Goal: Navigation & Orientation: Find specific page/section

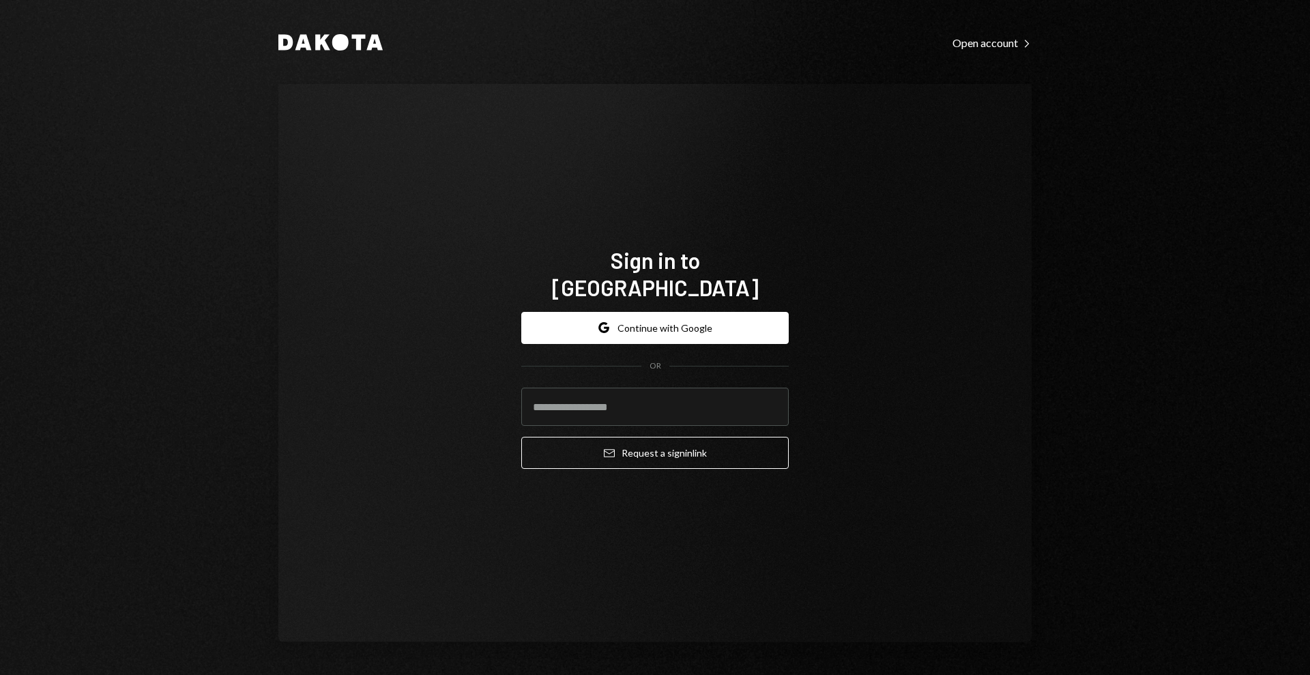
click at [528, 213] on div "Sign in to [GEOGRAPHIC_DATA] Google Continue with Google OR Email Request a sig…" at bounding box center [655, 363] width 300 height 343
click at [632, 323] on button "Google Continue with Google" at bounding box center [654, 328] width 267 height 32
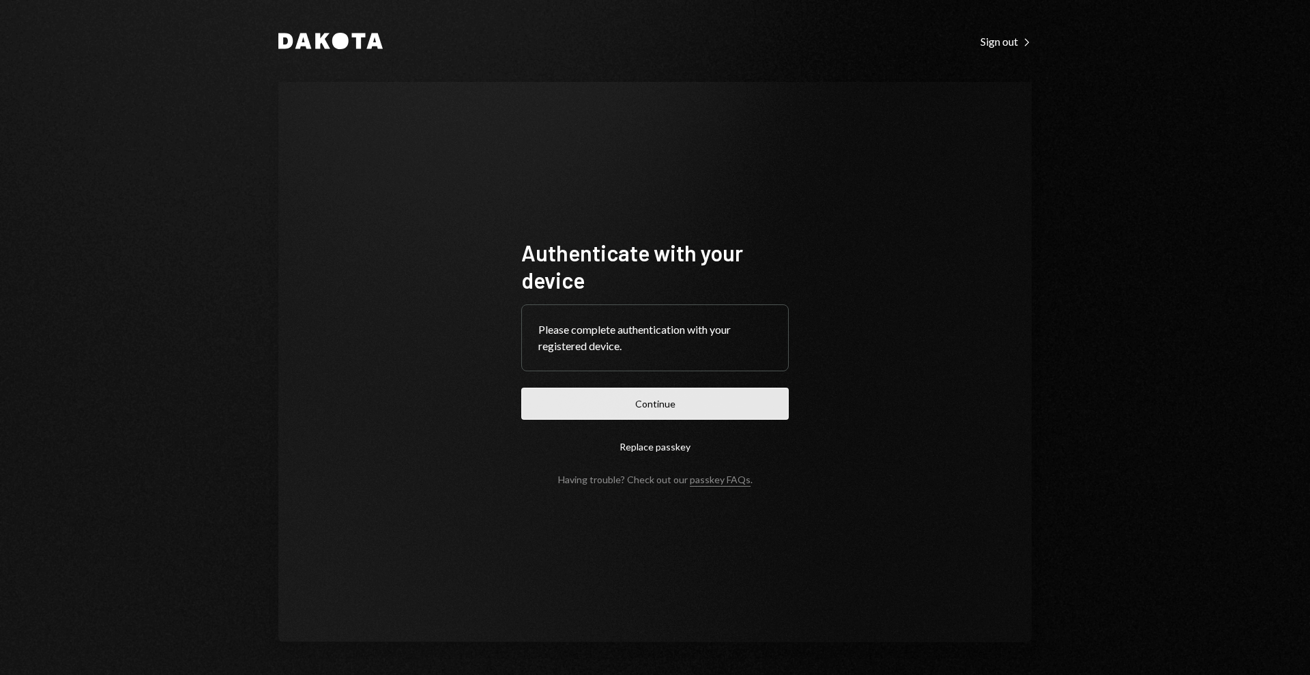
click at [689, 399] on button "Continue" at bounding box center [654, 403] width 267 height 32
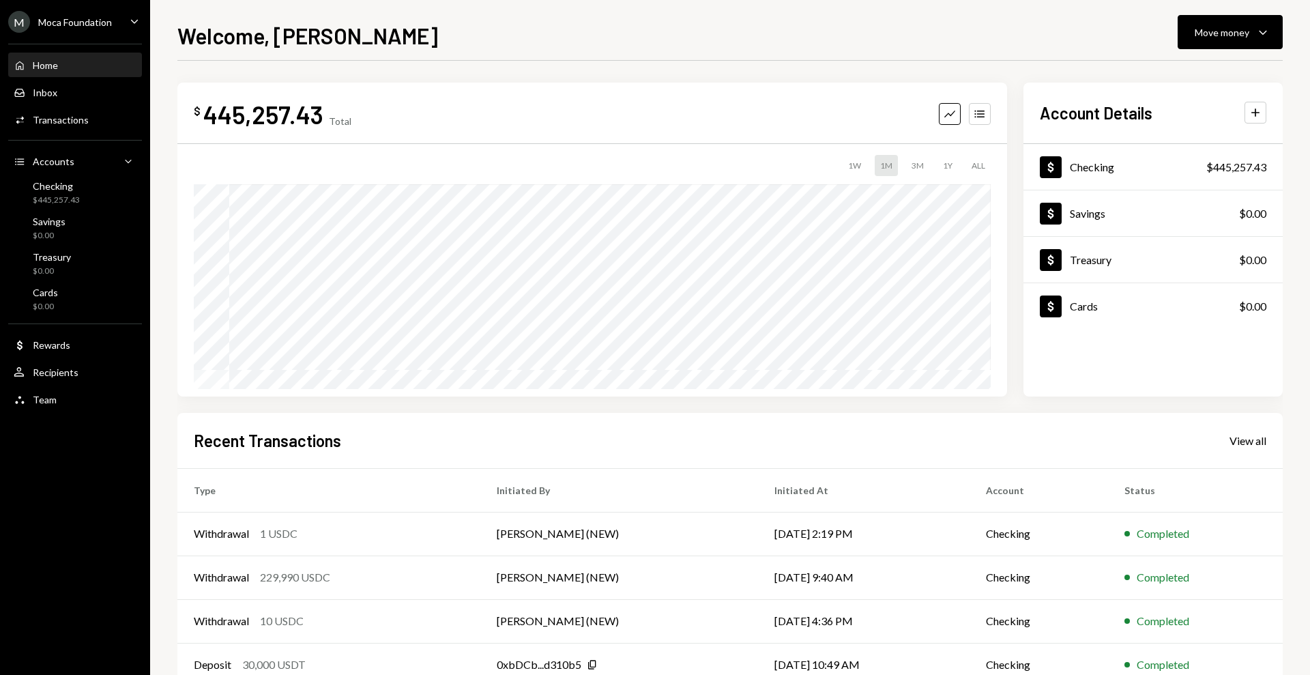
click at [112, 20] on div "M Moca Foundation Caret Down" at bounding box center [75, 22] width 150 height 22
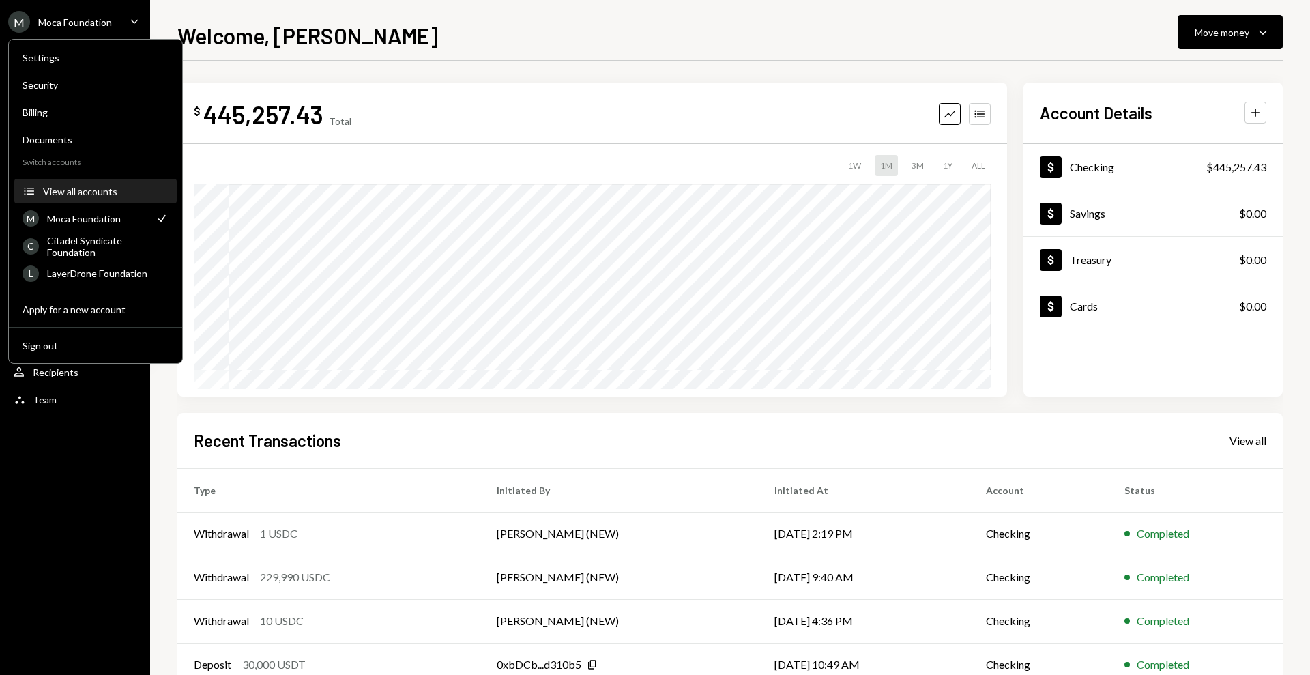
click at [76, 189] on div "View all accounts" at bounding box center [106, 192] width 126 height 12
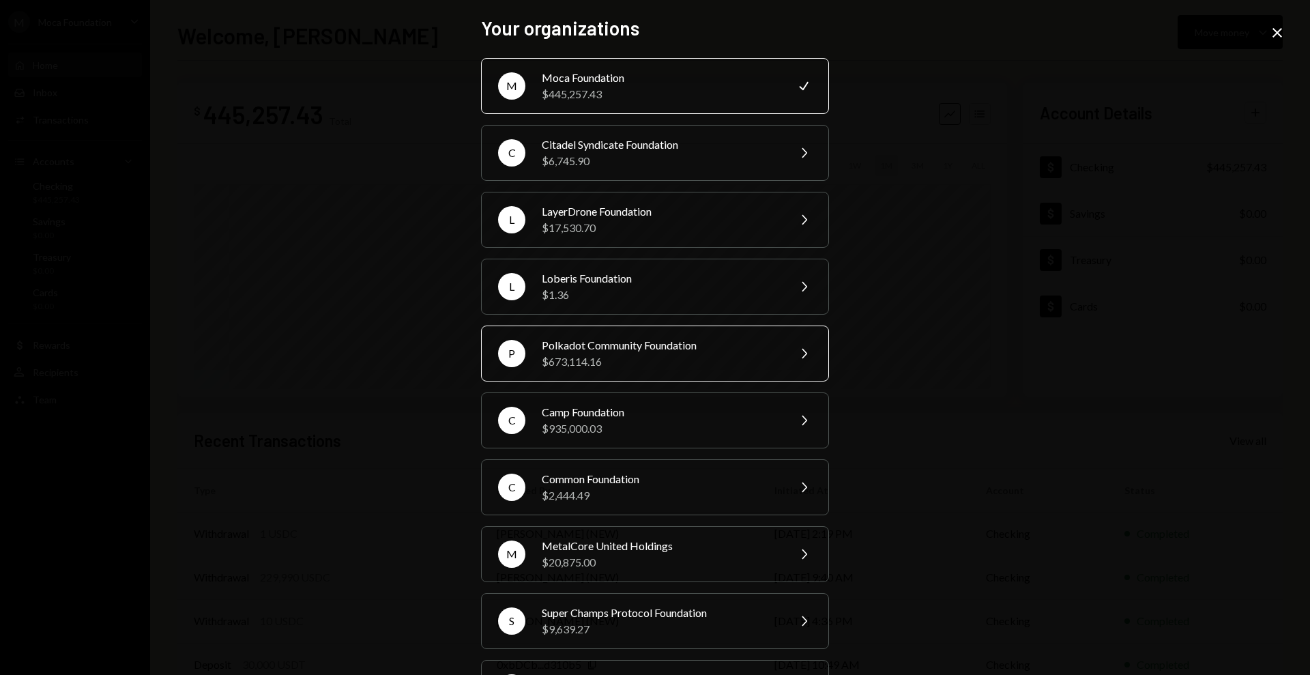
click at [608, 355] on div "$673,114.16" at bounding box center [660, 361] width 237 height 16
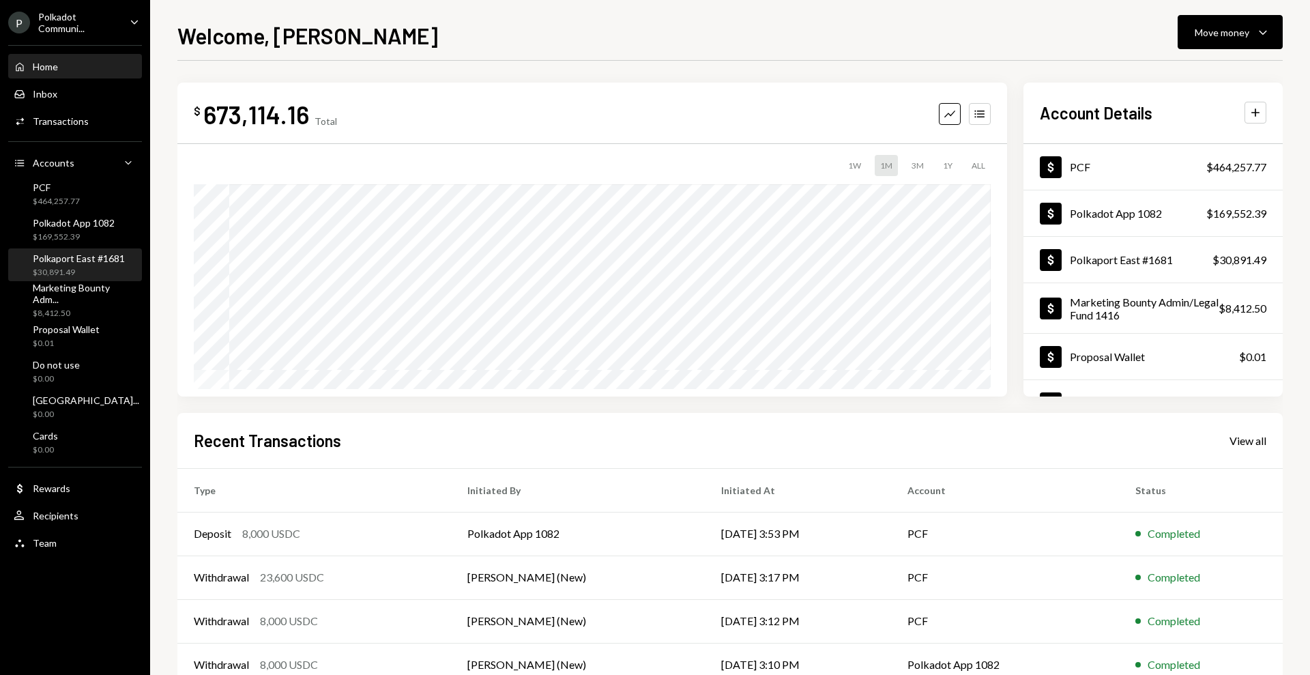
click at [57, 262] on div "Polkaport East #1681" at bounding box center [79, 258] width 92 height 12
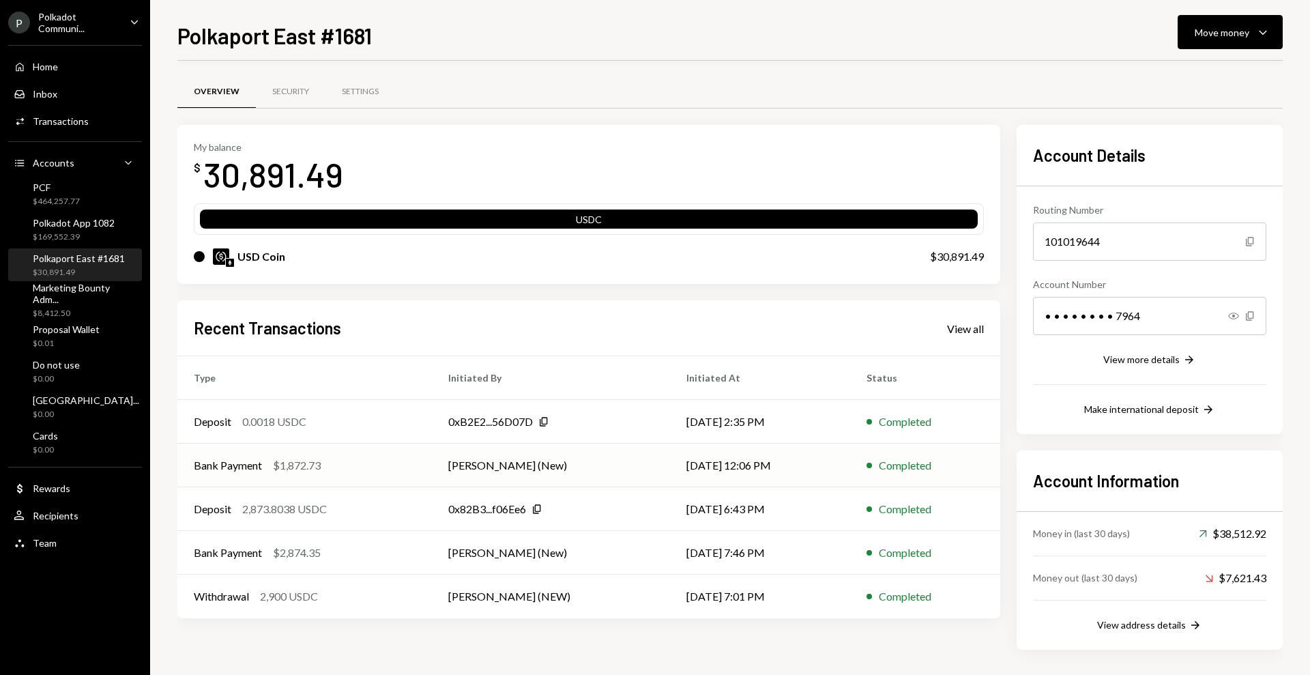
scroll to position [2, 0]
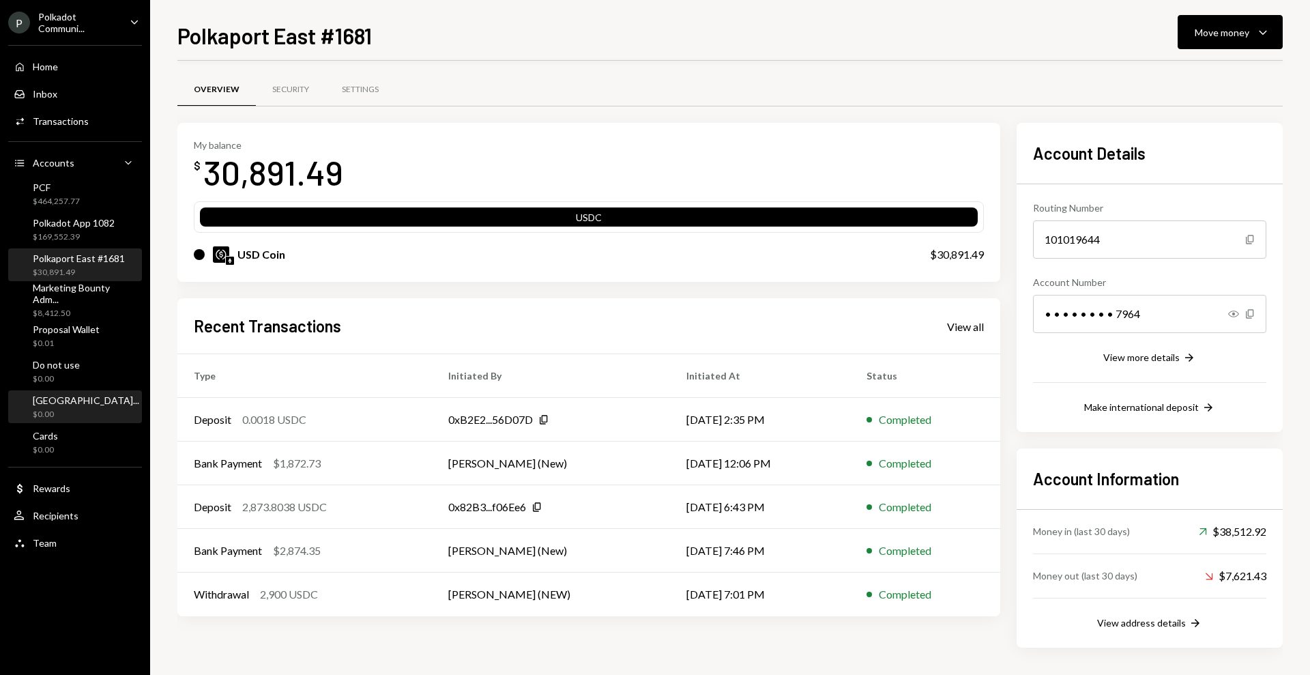
click at [89, 398] on div "[GEOGRAPHIC_DATA]..." at bounding box center [86, 400] width 106 height 12
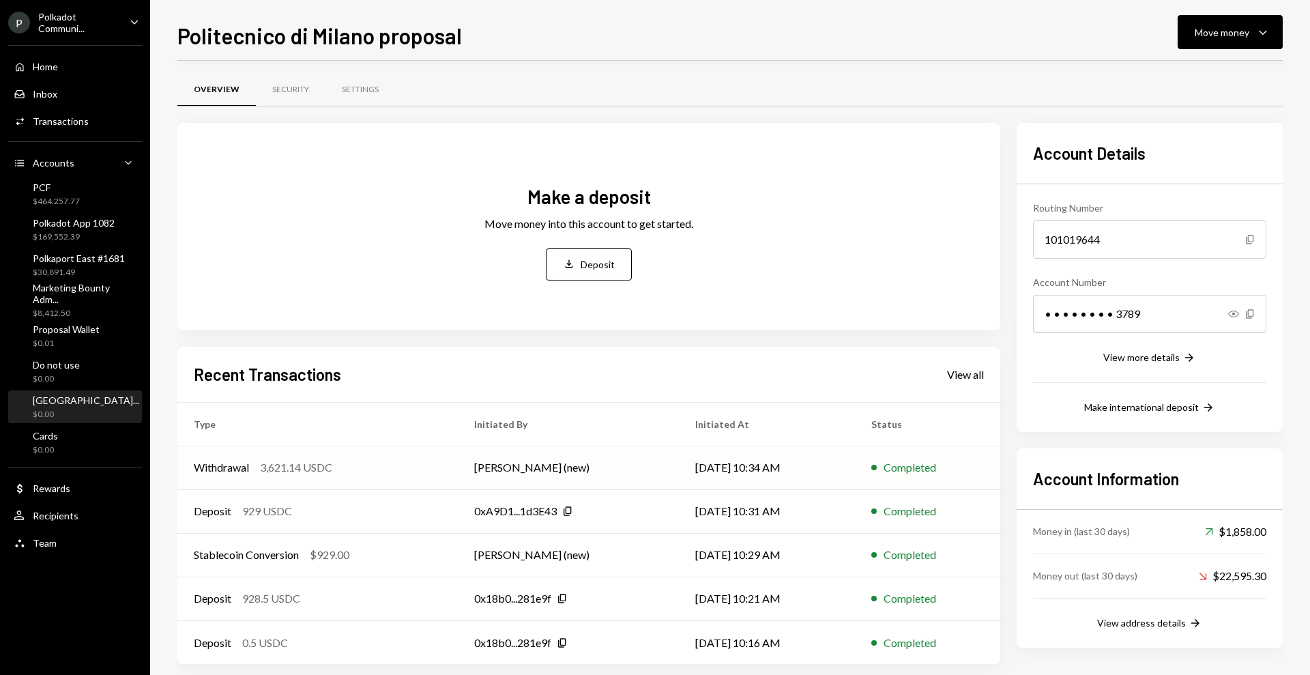
click at [254, 467] on div "Withdrawal 3,621.14 USDC" at bounding box center [318, 467] width 248 height 16
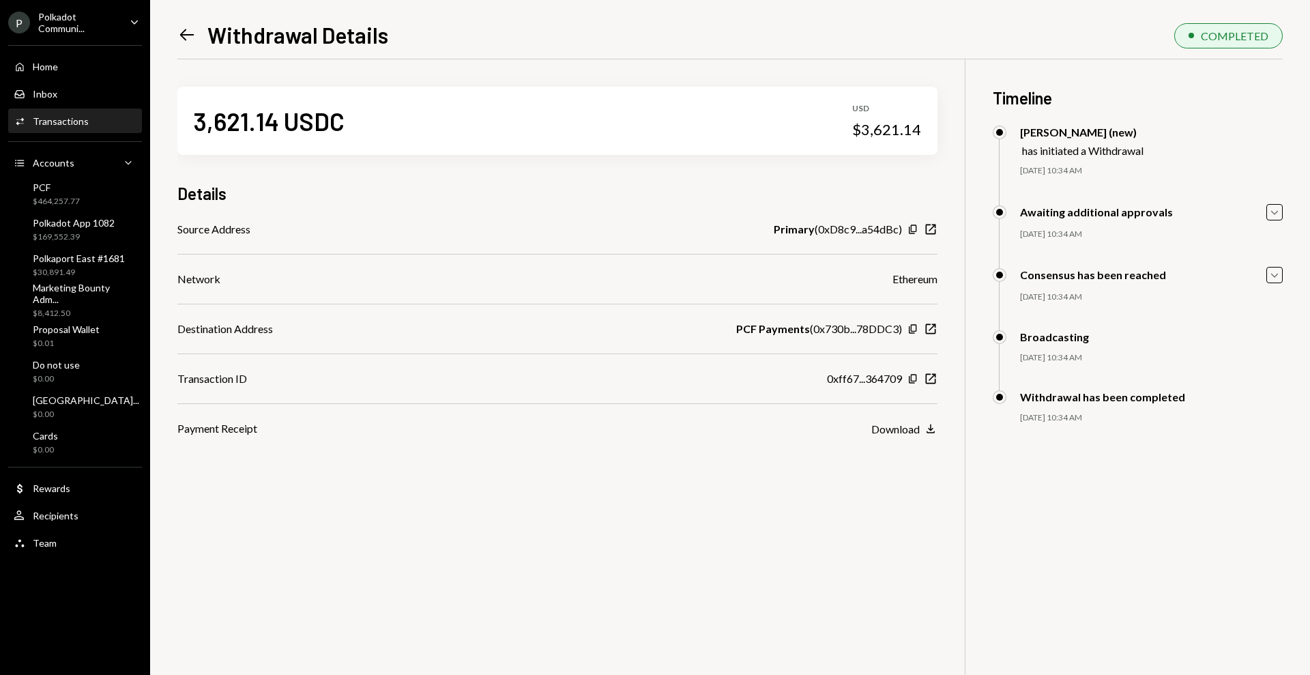
click at [186, 38] on icon "Left Arrow" at bounding box center [186, 34] width 19 height 19
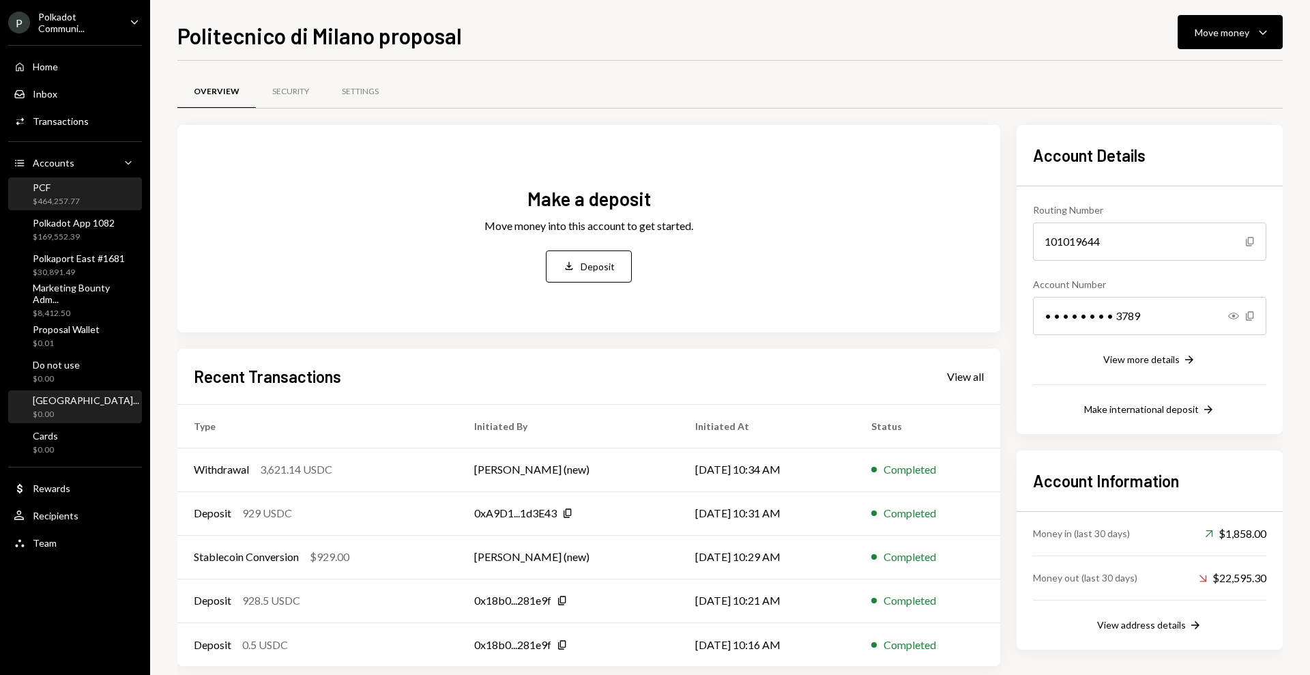
click at [82, 179] on div "PCF $464,257.77" at bounding box center [75, 194] width 123 height 31
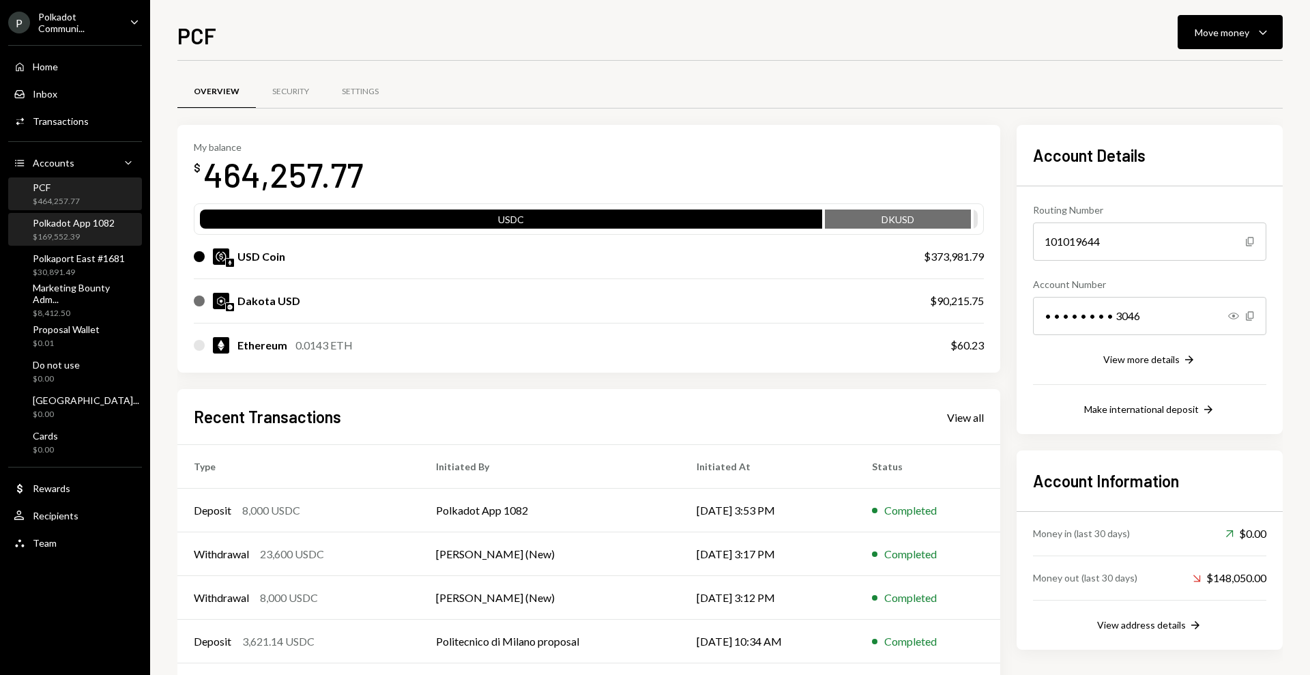
click at [78, 224] on div "Polkadot App 1082" at bounding box center [74, 223] width 82 height 12
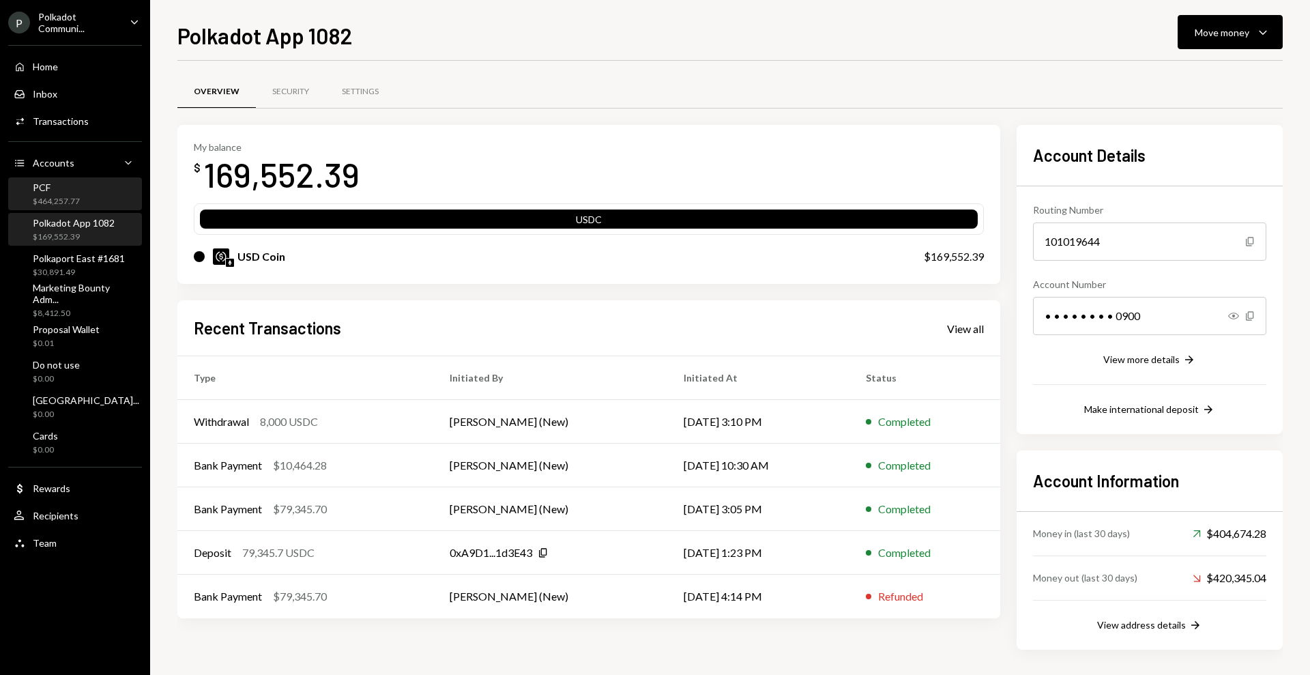
click at [69, 196] on div "$464,257.77" at bounding box center [56, 202] width 47 height 12
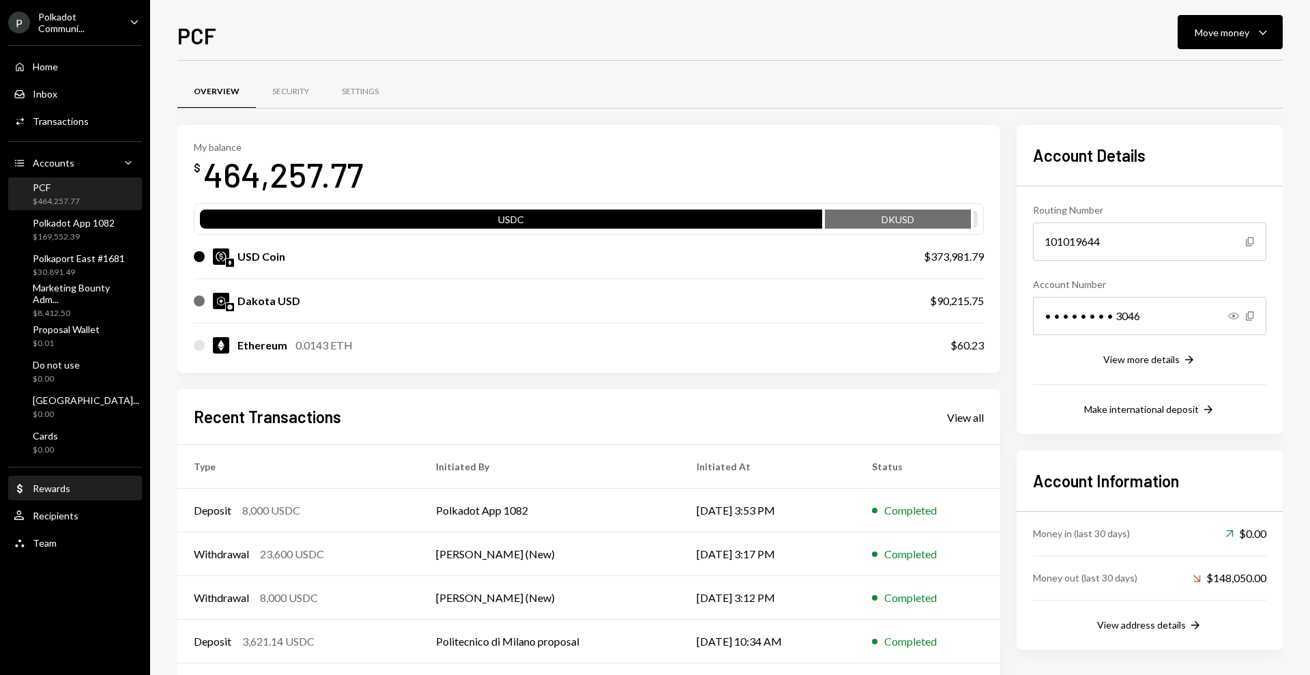
click at [57, 495] on div "Dollar Rewards" at bounding box center [75, 488] width 123 height 23
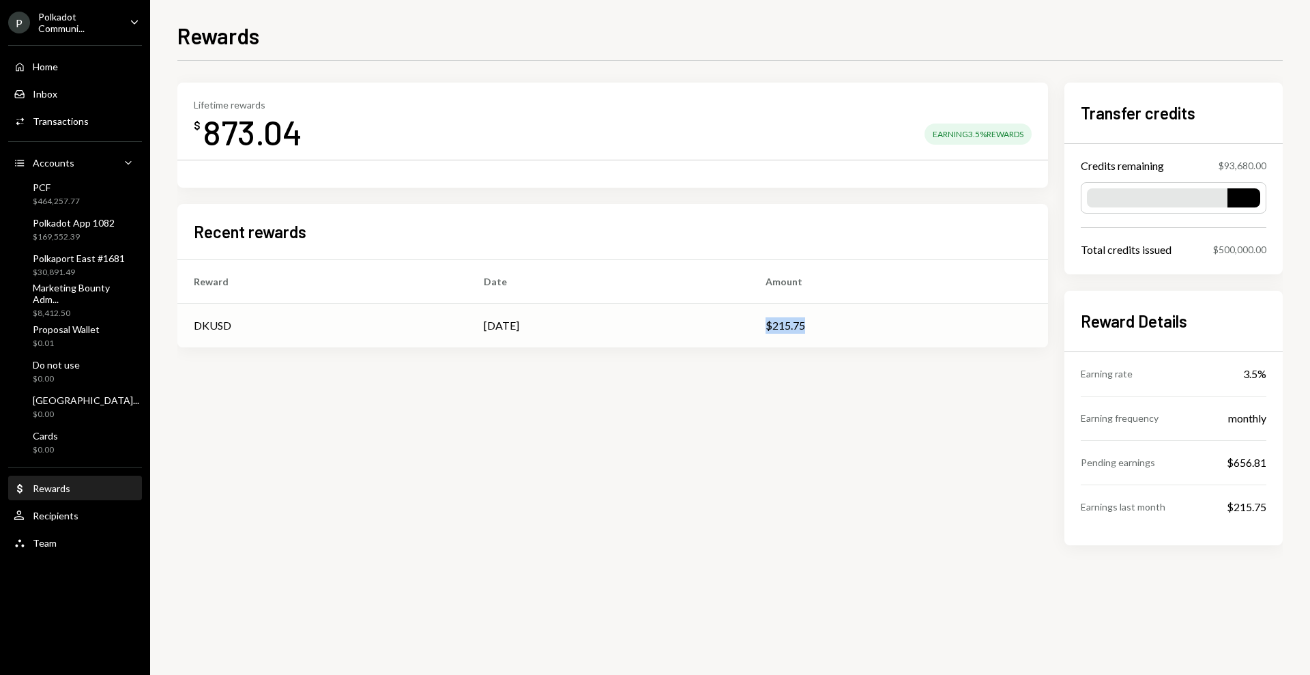
drag, startPoint x: 810, startPoint y: 322, endPoint x: 754, endPoint y: 327, distance: 56.1
click at [754, 327] on td "$215.75" at bounding box center [898, 326] width 299 height 44
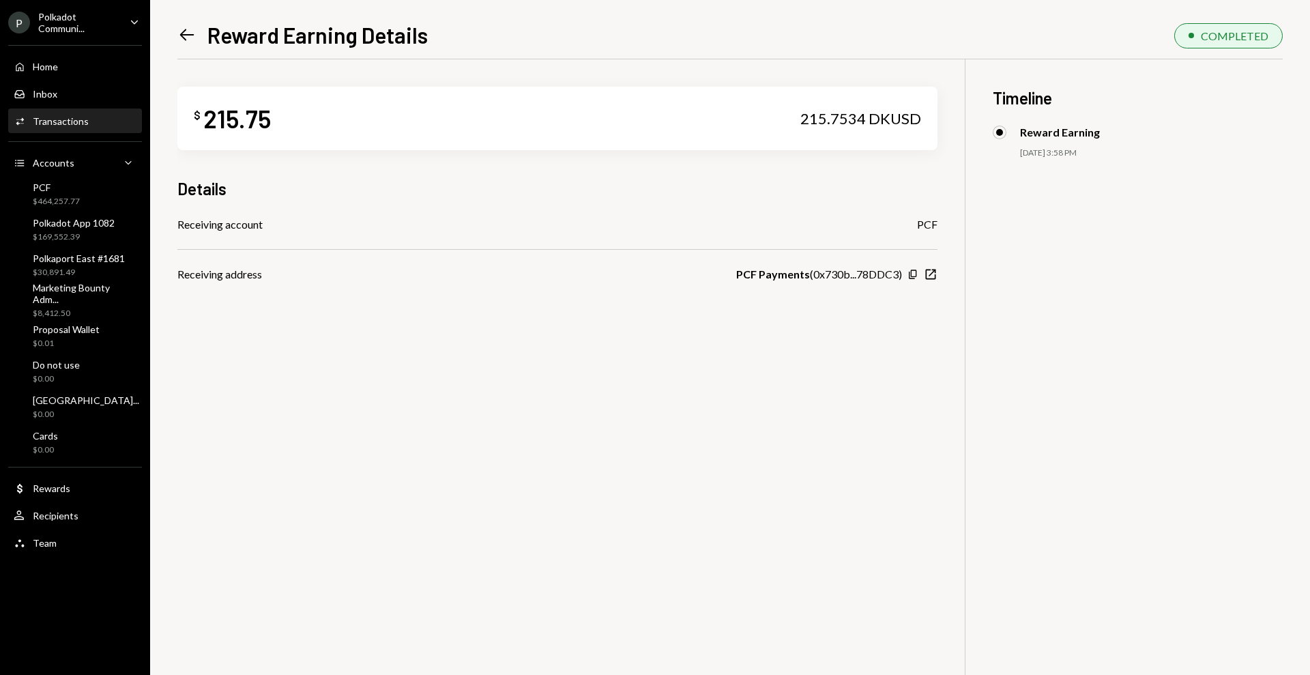
click at [735, 346] on div "$ 215.75 215.7534 DKUSD Details Receiving account PCF Receiving address PCF Pay…" at bounding box center [729, 396] width 1105 height 675
click at [56, 194] on div "PCF $464,257.77" at bounding box center [56, 194] width 47 height 26
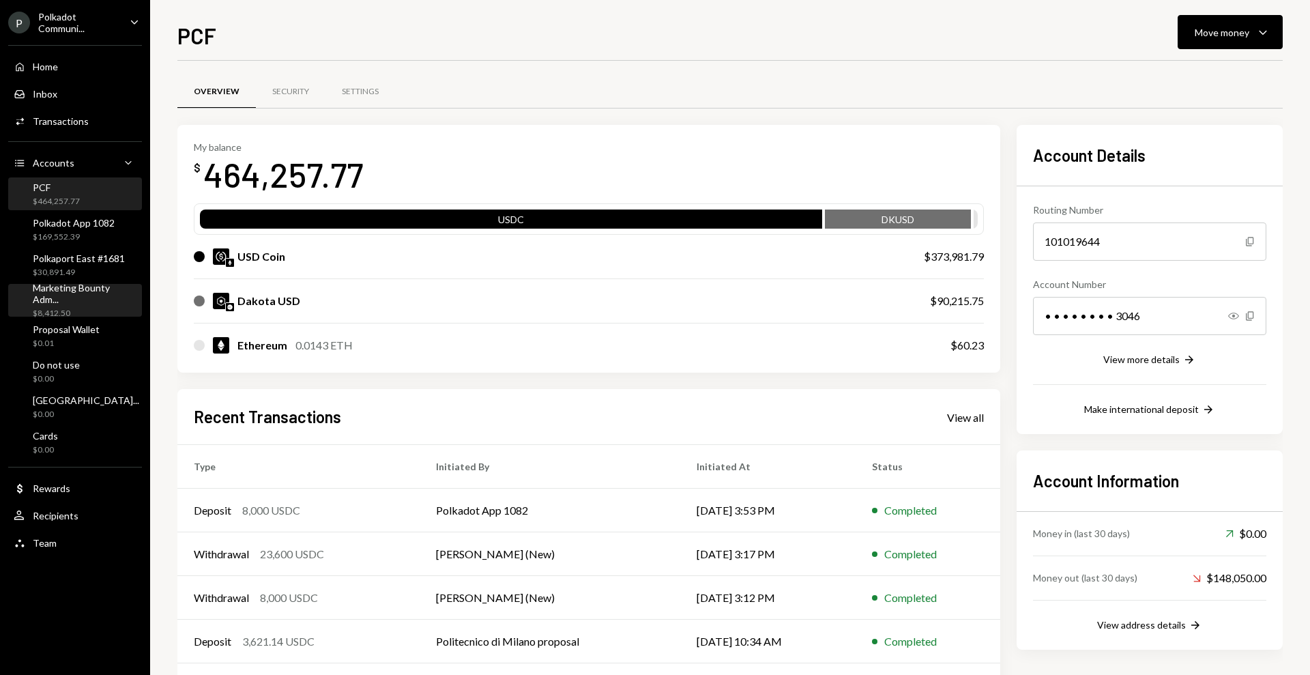
click at [70, 294] on div "Marketing Bounty Adm..." at bounding box center [85, 293] width 104 height 23
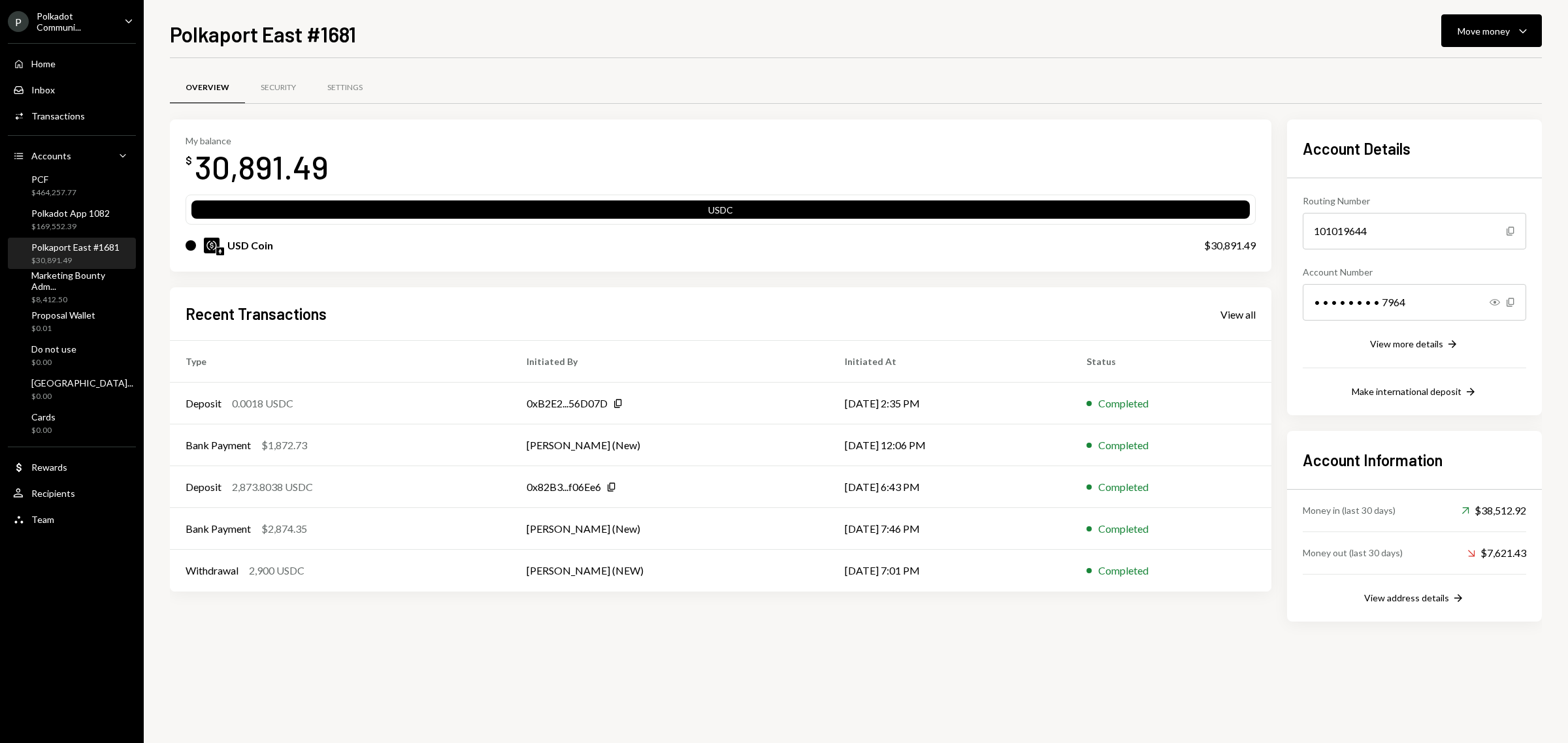
click at [119, 13] on div "P Polkadot Communi... Caret Down" at bounding box center [72, 21] width 144 height 22
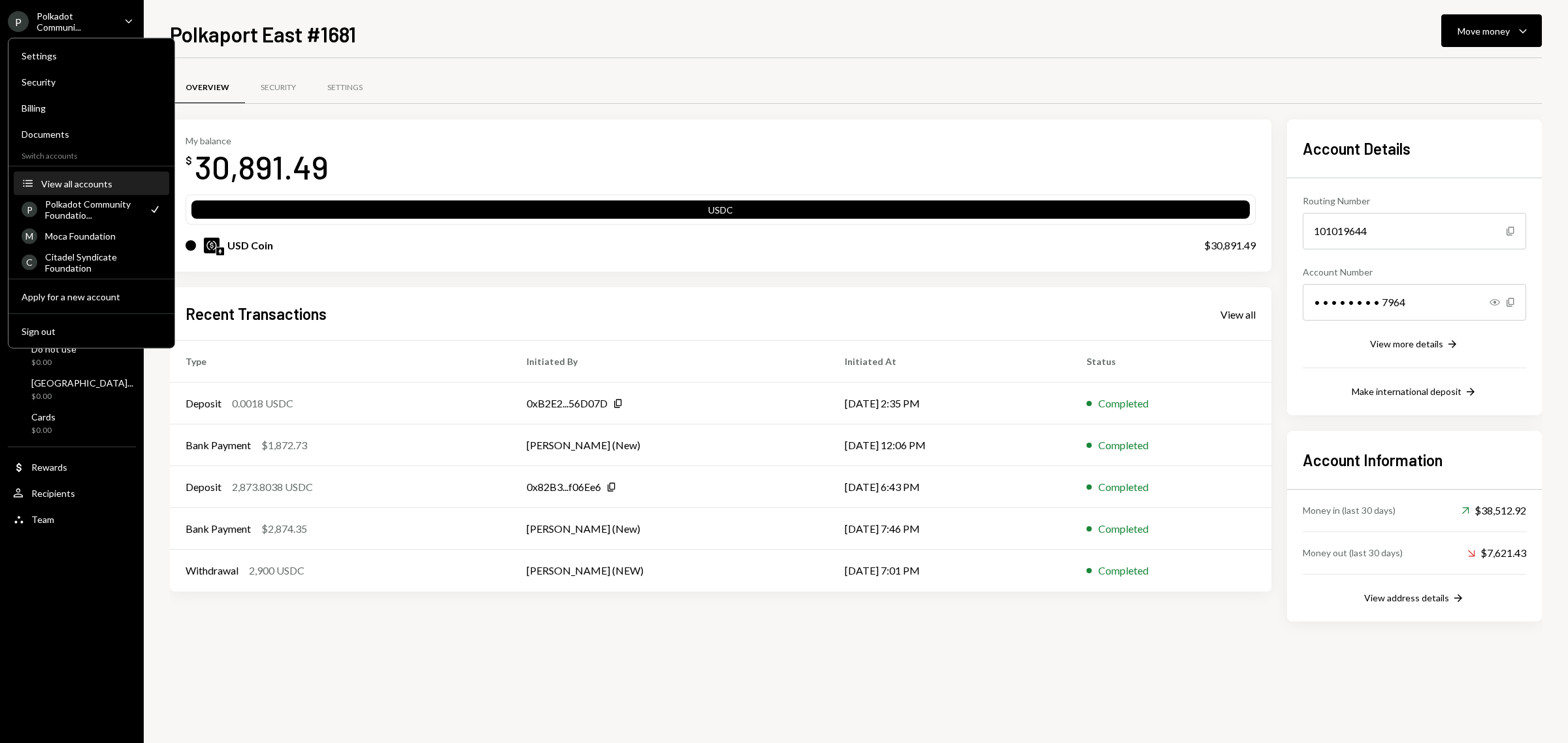
click at [66, 190] on button "Accounts View all accounts" at bounding box center [91, 184] width 155 height 24
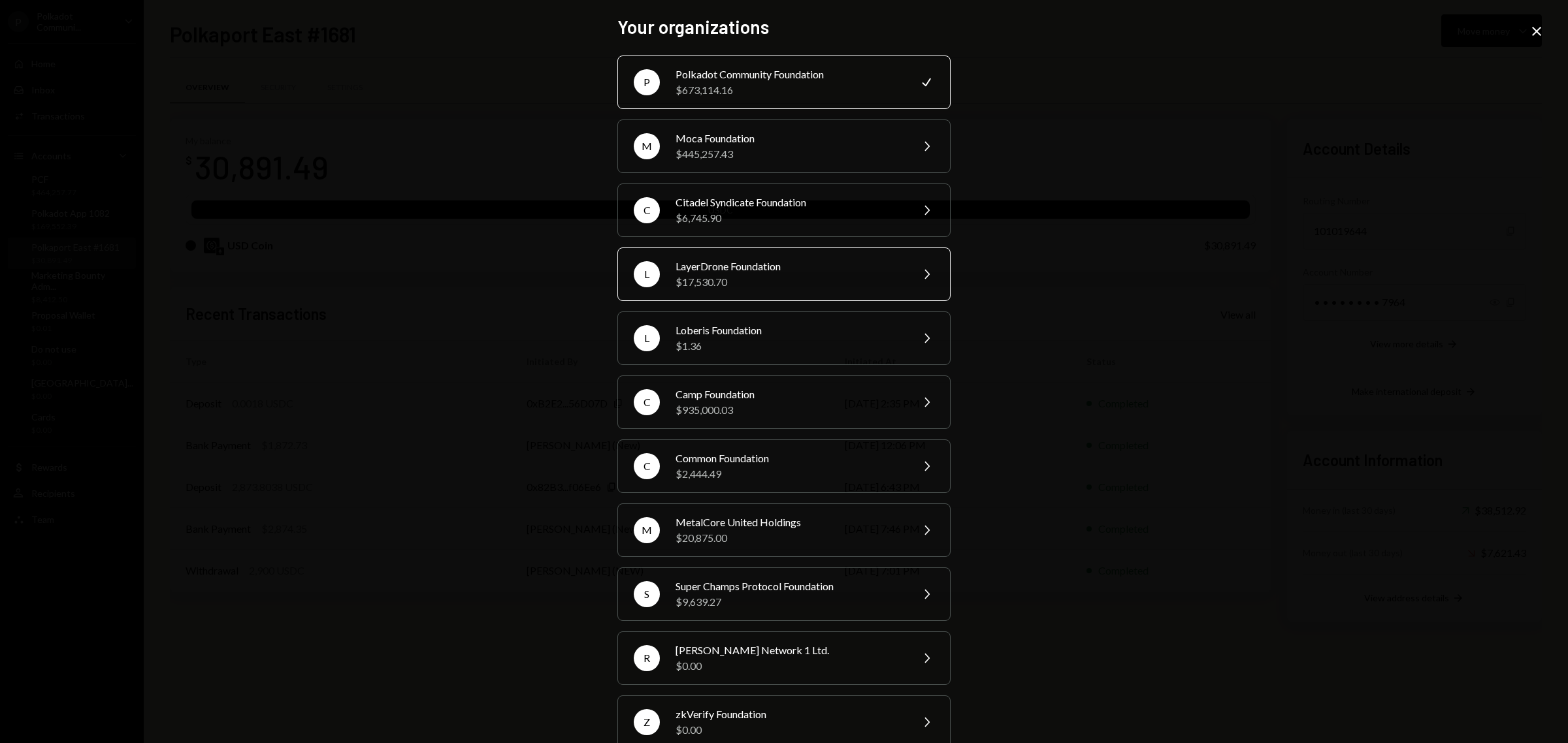
click at [784, 287] on div "$17,530.70" at bounding box center [788, 281] width 227 height 15
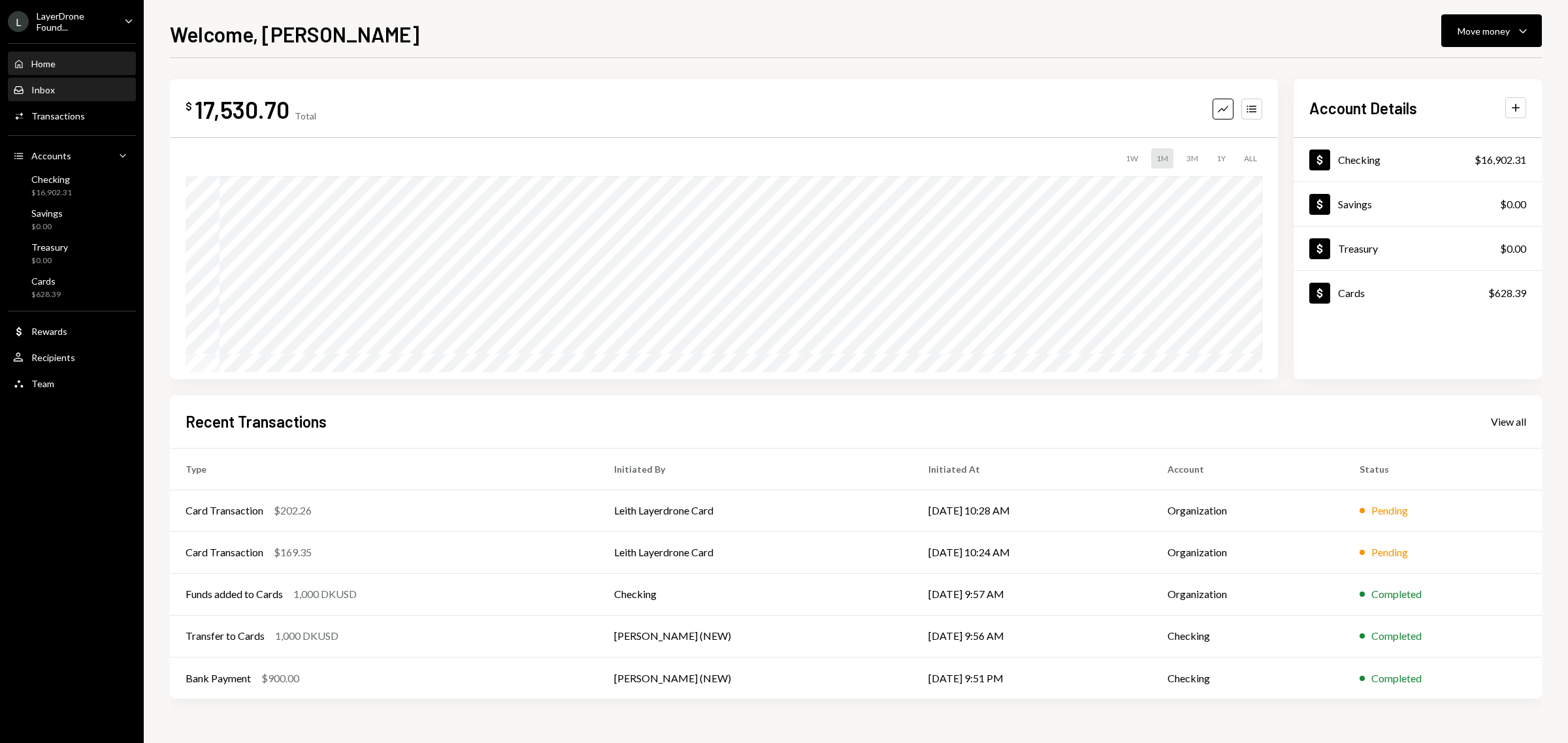
click at [89, 89] on div "Inbox Inbox" at bounding box center [72, 90] width 118 height 11
